Goal: Find specific page/section: Find specific page/section

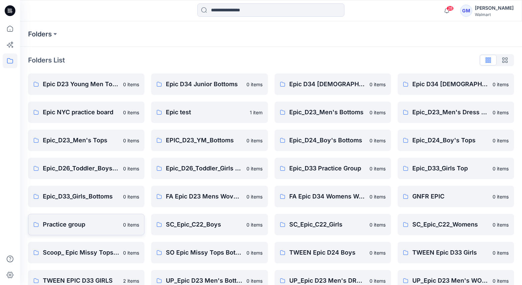
scroll to position [155, 0]
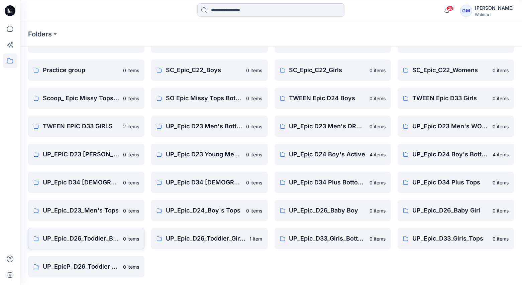
click at [83, 236] on p "UP_Epic_D26_Toddler_Boys Tops & Bottoms" at bounding box center [81, 238] width 76 height 9
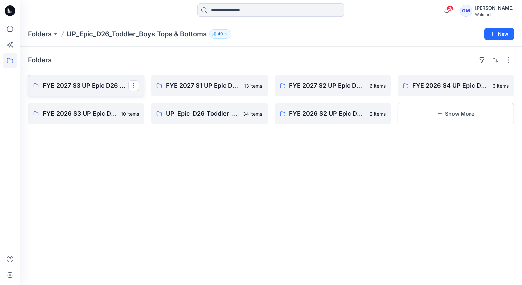
click at [99, 82] on p "FYE 2027 S3 UP Epic D26 Toddler Boy Tops & Bottoms" at bounding box center [86, 85] width 86 height 9
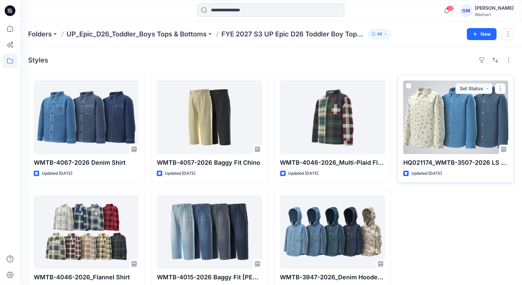
click at [474, 126] on div at bounding box center [456, 118] width 105 height 74
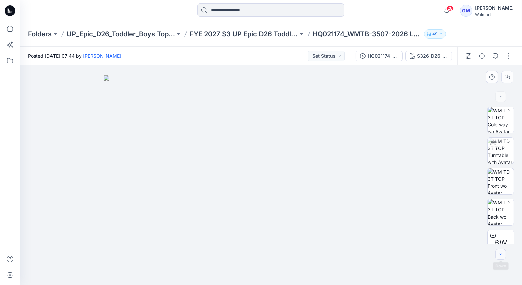
click at [500, 257] on icon "button" at bounding box center [500, 254] width 5 height 5
click at [502, 254] on icon "button" at bounding box center [500, 254] width 5 height 5
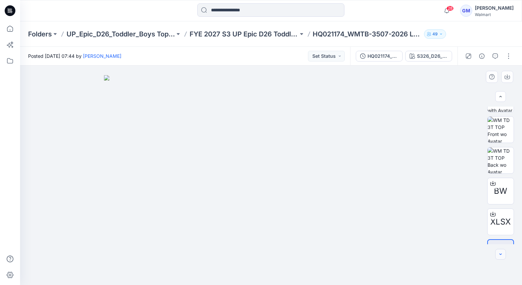
click at [502, 254] on icon "button" at bounding box center [501, 254] width 2 height 1
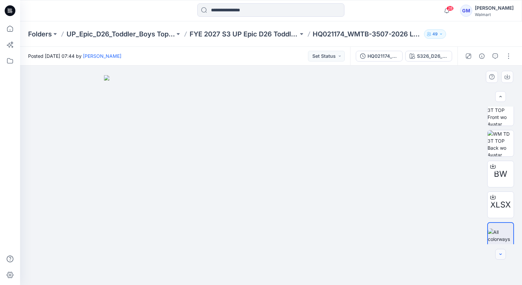
click at [502, 255] on icon "button" at bounding box center [500, 254] width 5 height 5
click at [501, 255] on icon "button" at bounding box center [500, 254] width 5 height 5
